Goal: Task Accomplishment & Management: Complete application form

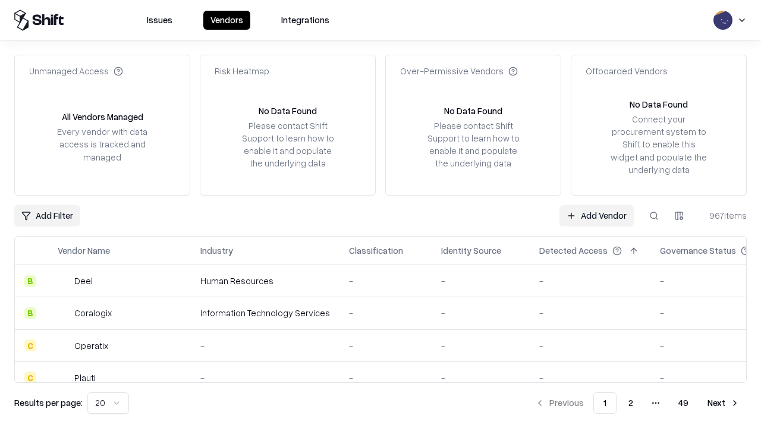
click at [596, 215] on link "Add Vendor" at bounding box center [596, 215] width 74 height 21
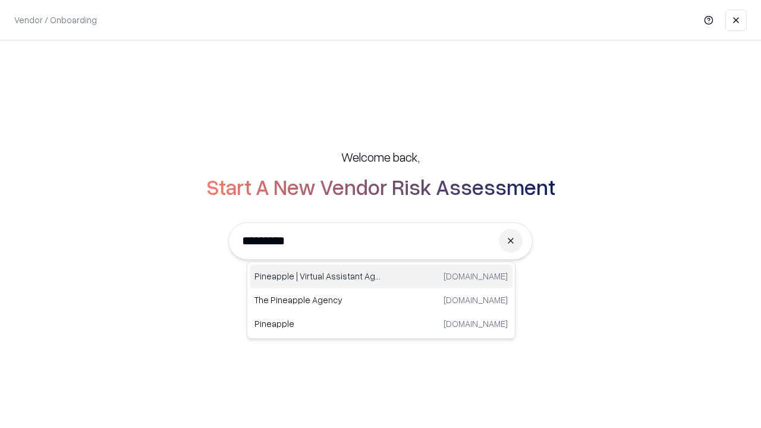
click at [381, 276] on div "Pineapple | Virtual Assistant Agency [DOMAIN_NAME]" at bounding box center [381, 276] width 263 height 24
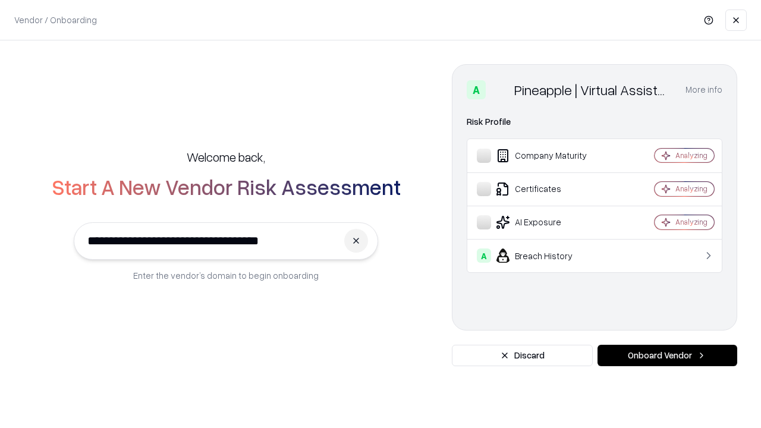
type input "**********"
click at [667, 355] on button "Onboard Vendor" at bounding box center [667, 355] width 140 height 21
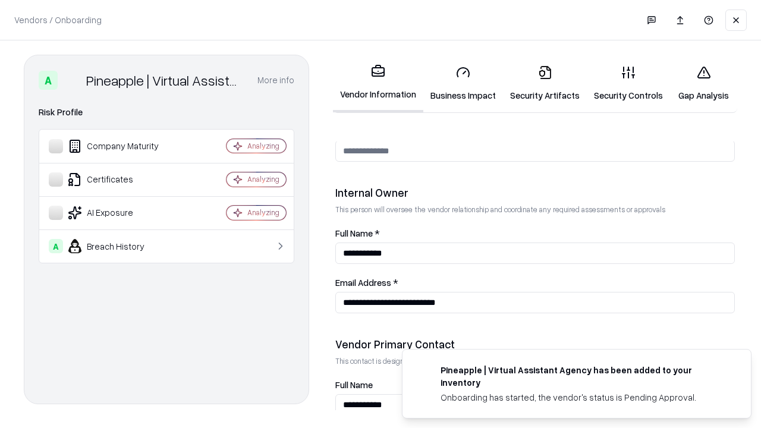
scroll to position [616, 0]
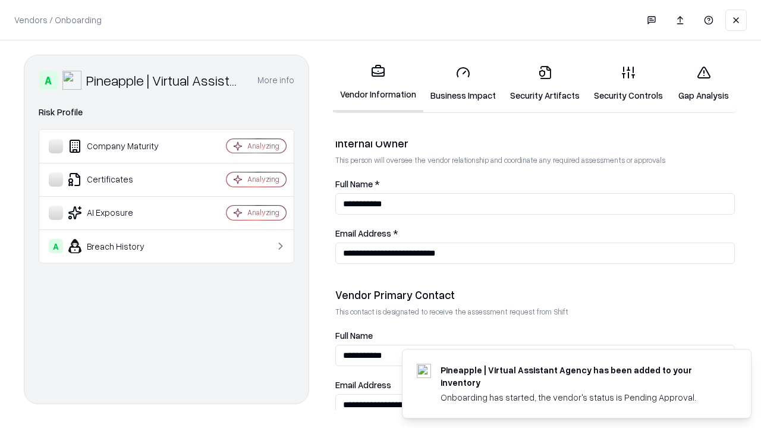
click at [463, 83] on link "Business Impact" at bounding box center [463, 83] width 80 height 55
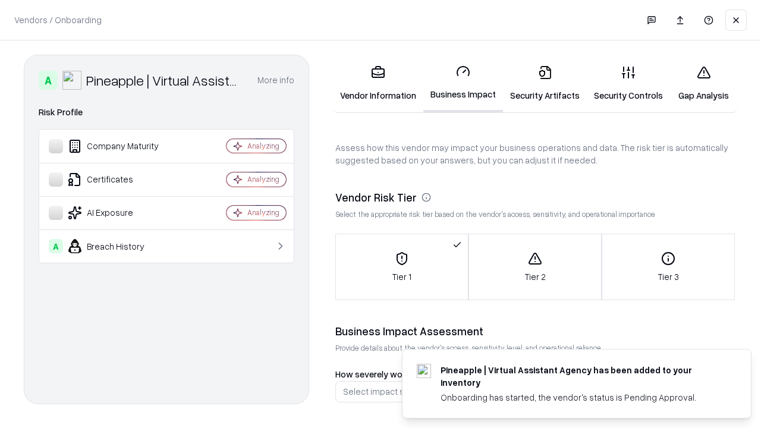
click at [703, 83] on link "Gap Analysis" at bounding box center [703, 83] width 67 height 55
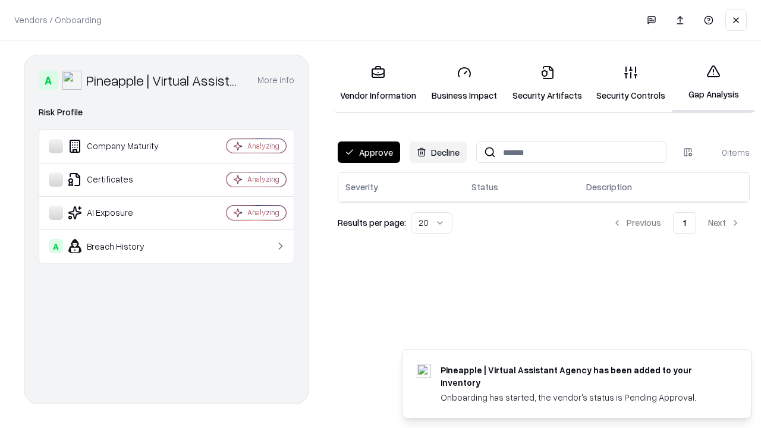
click at [369, 152] on button "Approve" at bounding box center [369, 151] width 62 height 21
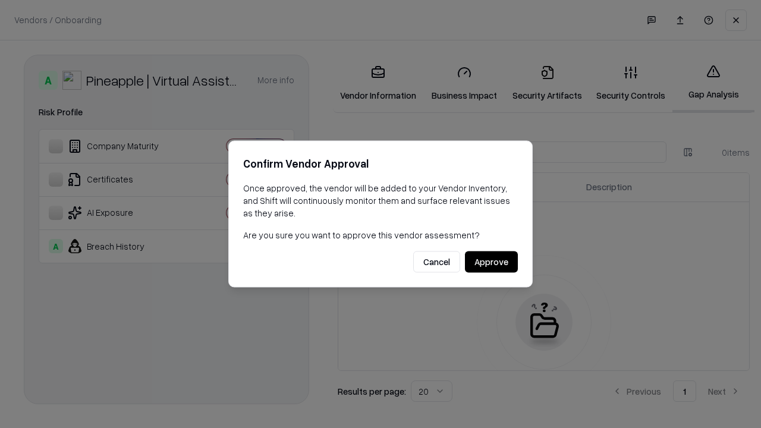
click at [491, 262] on button "Approve" at bounding box center [491, 261] width 53 height 21
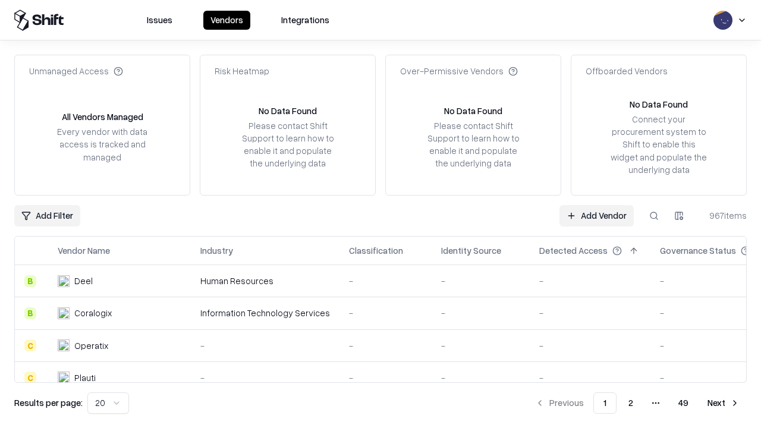
type input "**********"
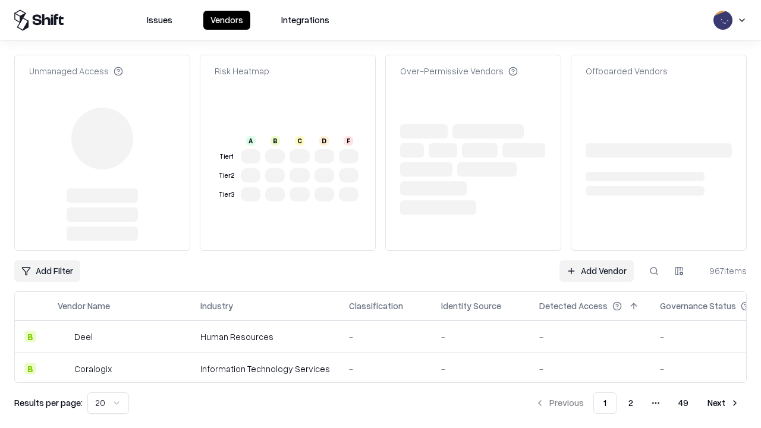
click at [596, 260] on link "Add Vendor" at bounding box center [596, 270] width 74 height 21
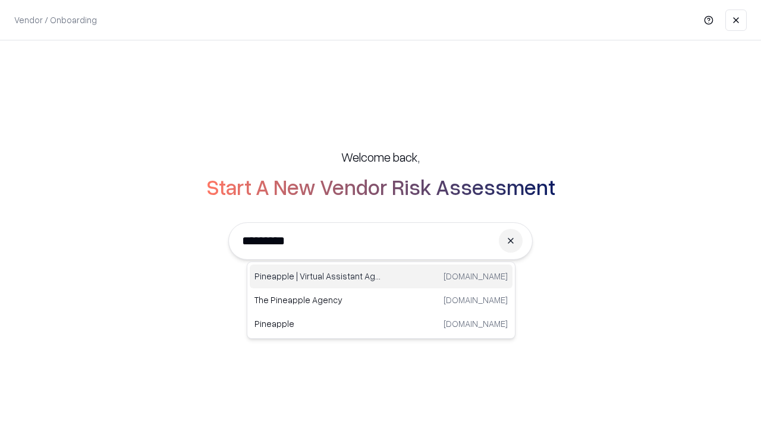
click at [381, 276] on div "Pineapple | Virtual Assistant Agency [DOMAIN_NAME]" at bounding box center [381, 276] width 263 height 24
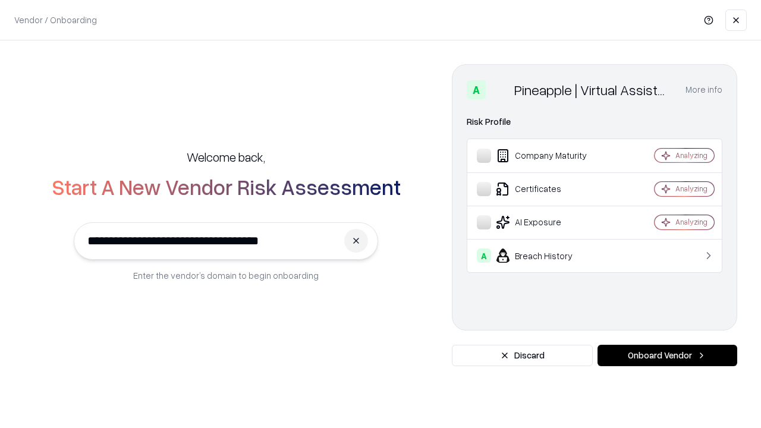
type input "**********"
click at [667, 355] on button "Onboard Vendor" at bounding box center [667, 355] width 140 height 21
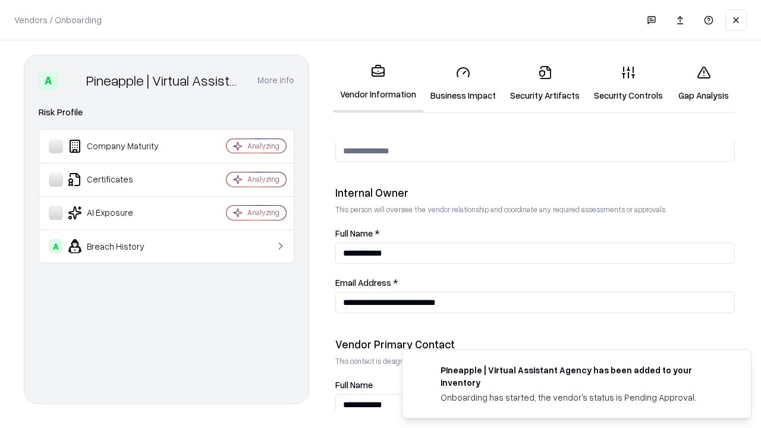
scroll to position [616, 0]
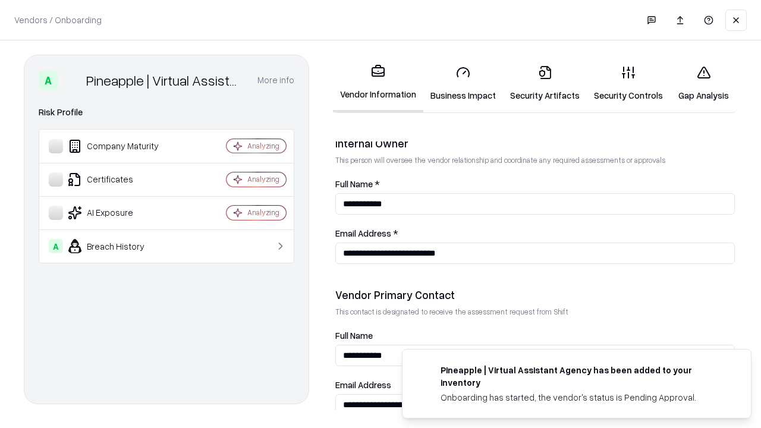
click at [703, 83] on link "Gap Analysis" at bounding box center [703, 83] width 67 height 55
